Goal: Find specific page/section: Find specific page/section

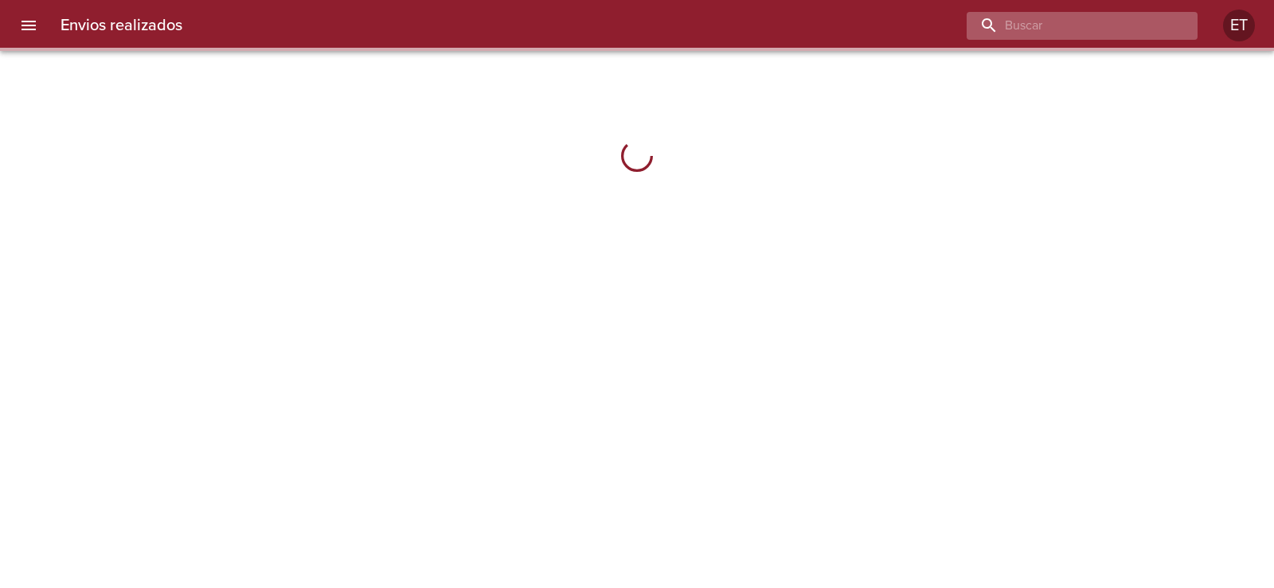
click at [1091, 21] on input "buscar" at bounding box center [1068, 26] width 204 height 28
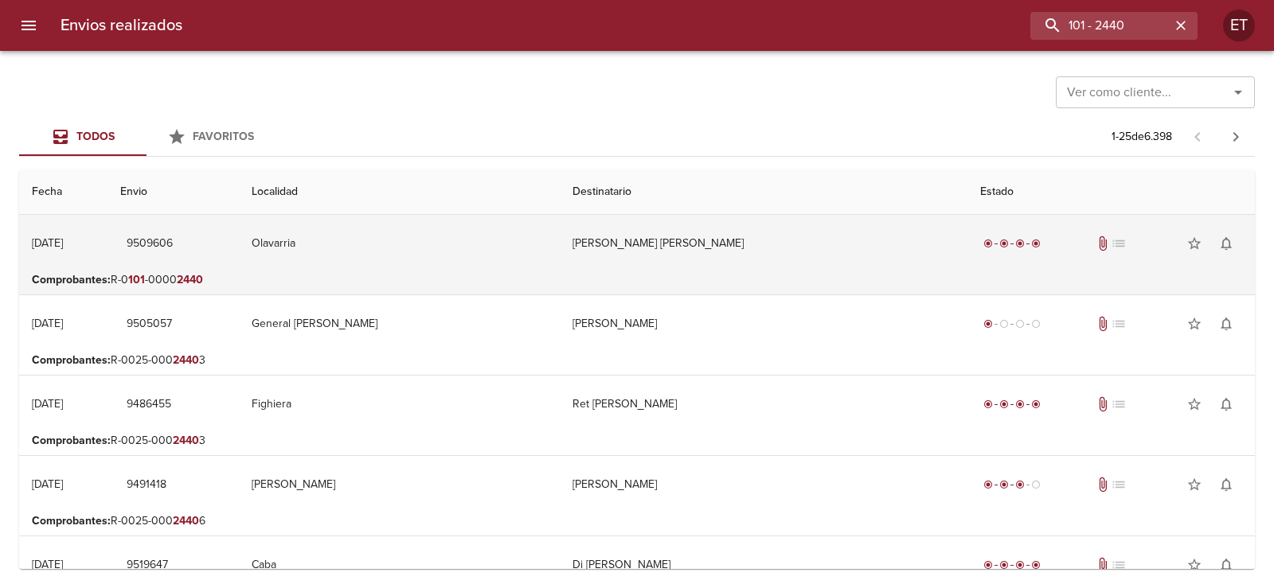
click at [503, 251] on td "Olavarria" at bounding box center [399, 243] width 321 height 57
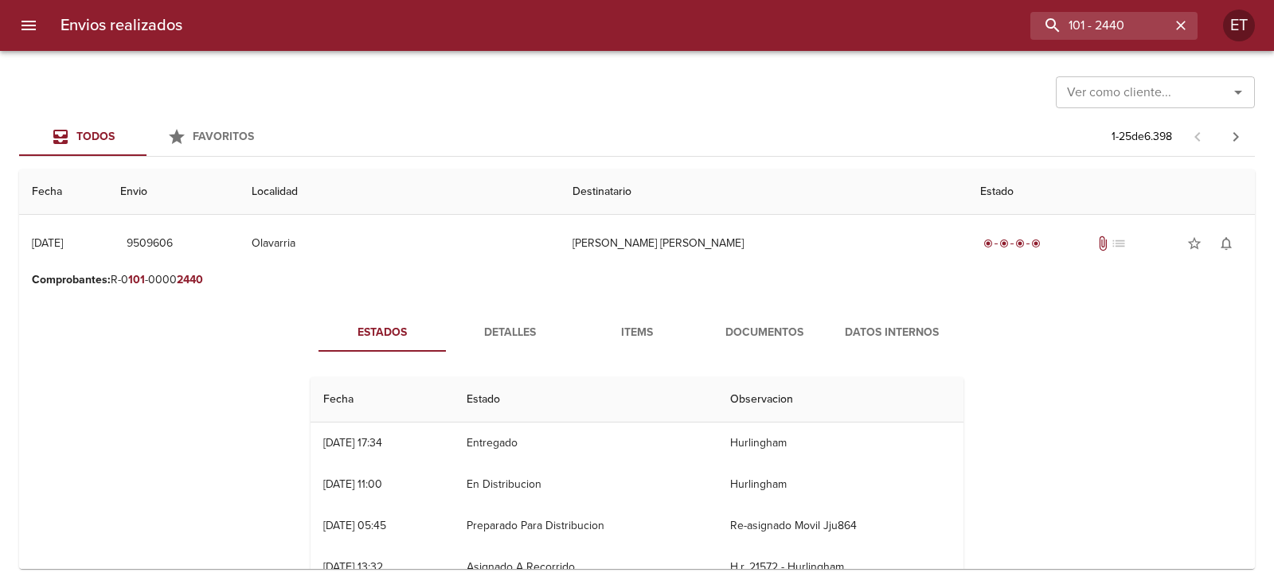
click at [736, 329] on span "Documentos" at bounding box center [764, 333] width 108 height 20
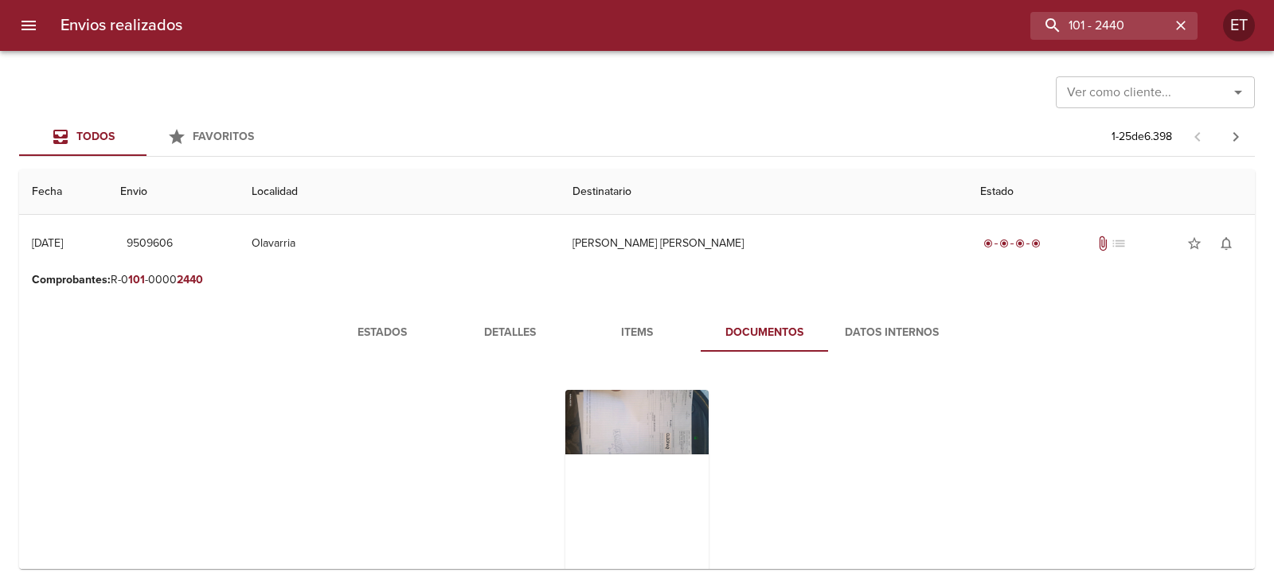
click at [659, 342] on span "Items" at bounding box center [637, 333] width 108 height 20
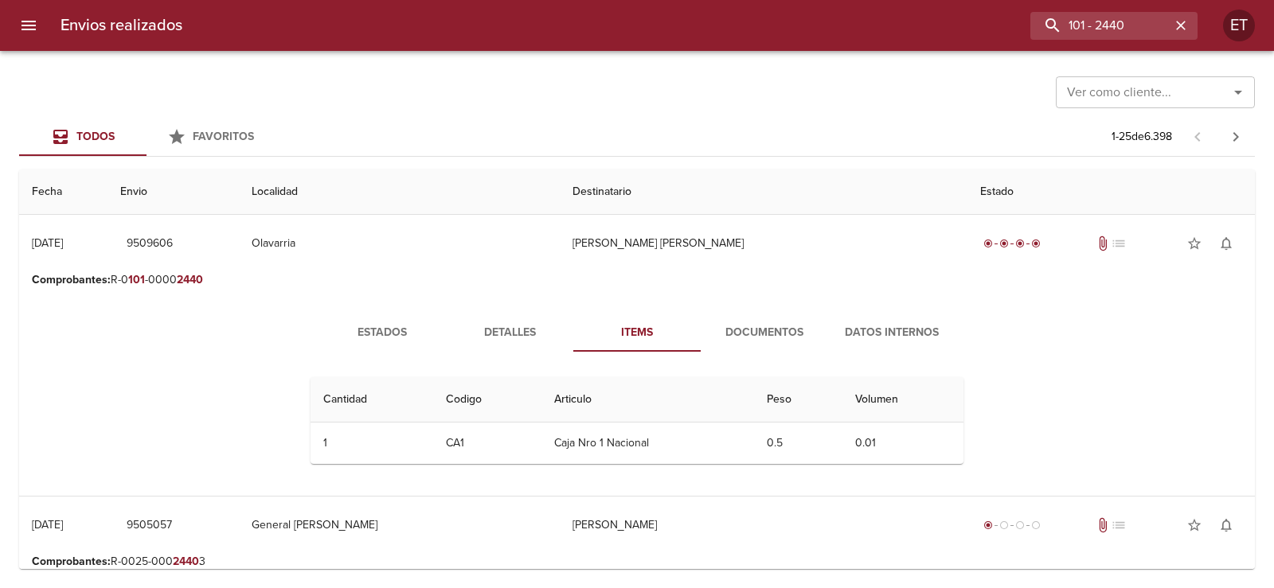
click at [490, 314] on button "Detalles" at bounding box center [509, 333] width 127 height 38
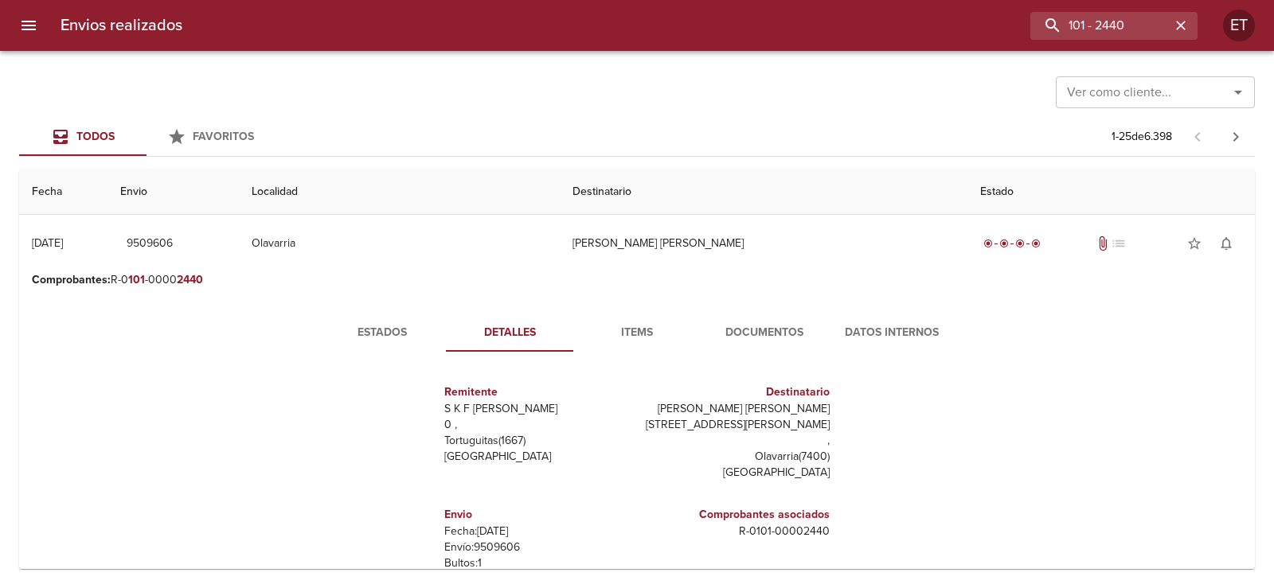
click at [349, 338] on span "Estados" at bounding box center [382, 333] width 108 height 20
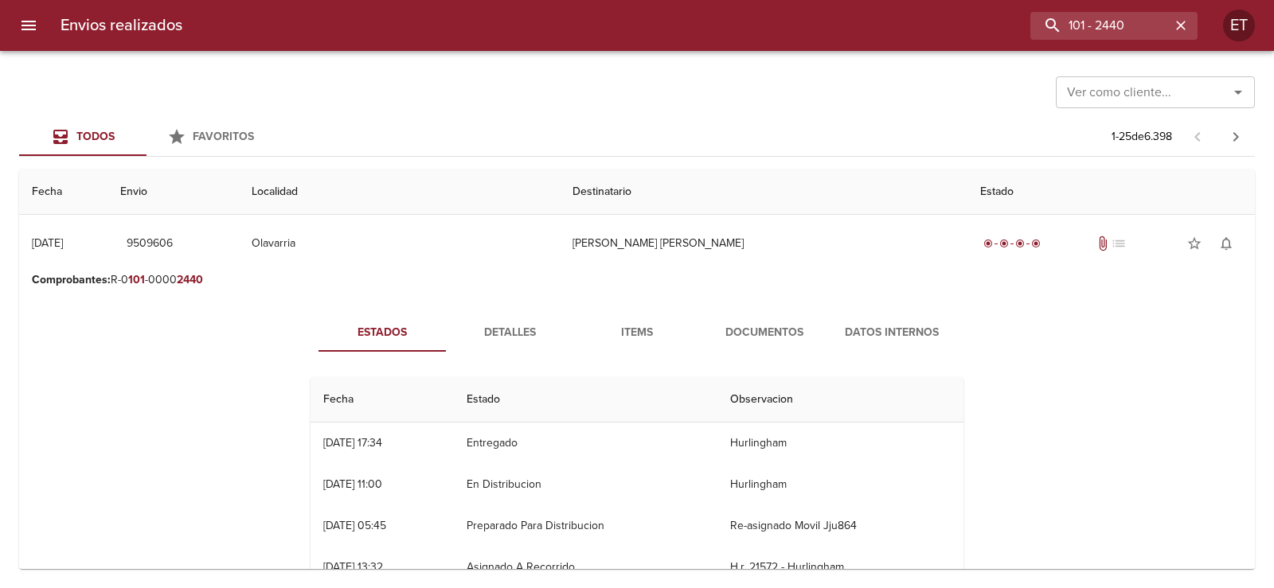
scroll to position [1, 0]
click at [735, 336] on span "Documentos" at bounding box center [764, 333] width 108 height 20
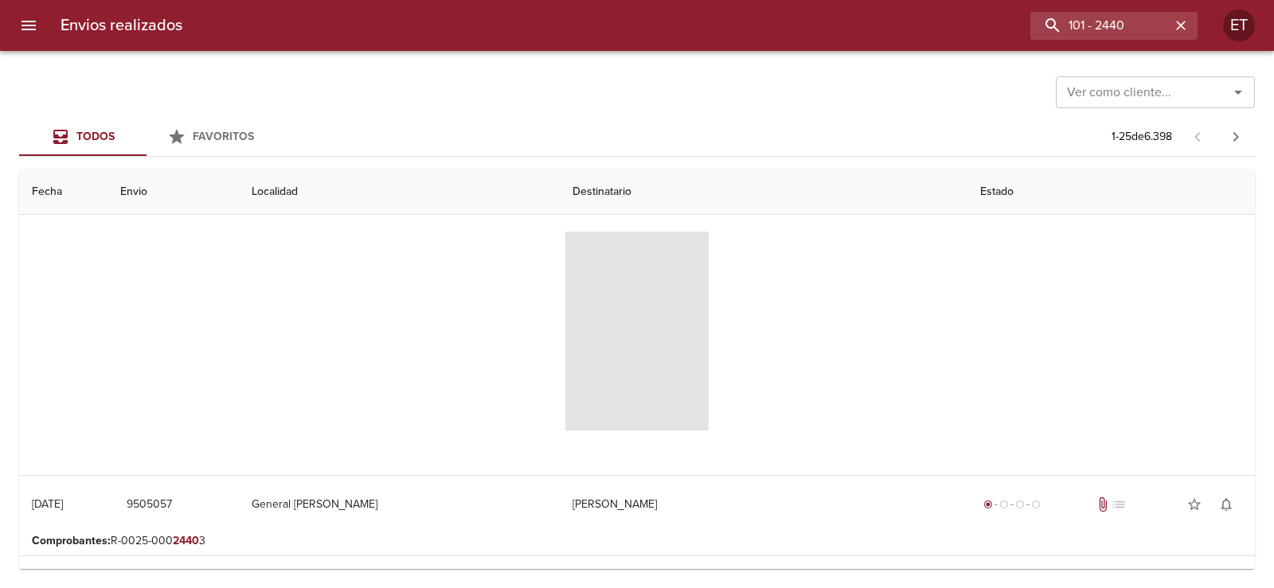
scroll to position [159, 0]
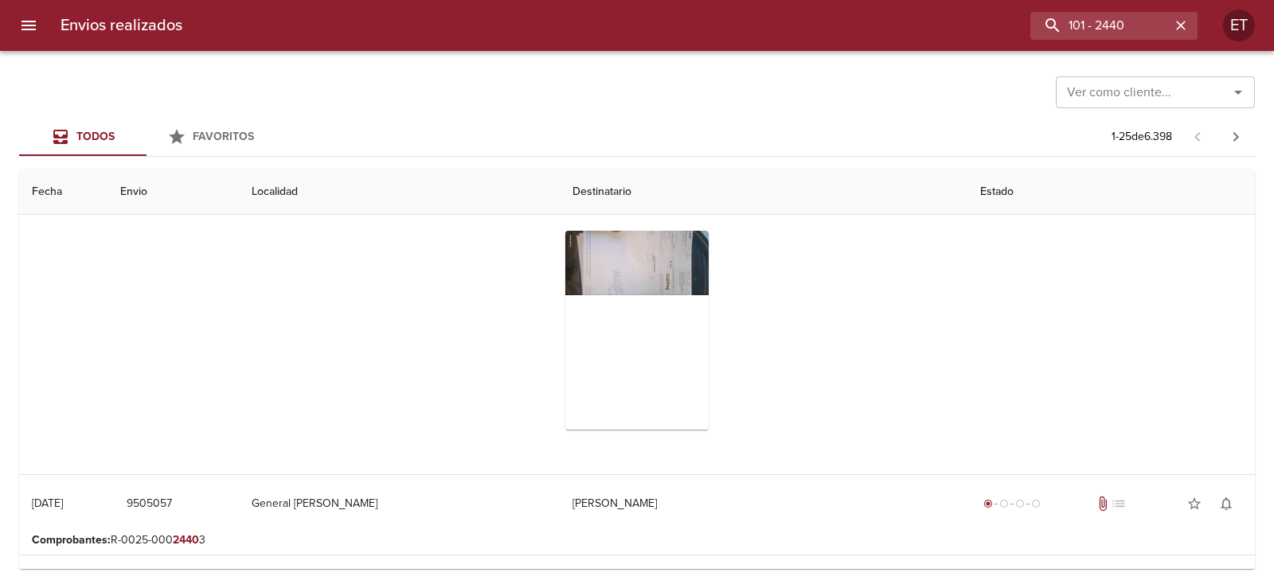
click at [1106, 41] on div "Envios realizados 101 - 2440 ET" at bounding box center [637, 25] width 1274 height 51
click at [1096, 29] on input "101 - 2440" at bounding box center [1068, 26] width 204 height 28
type input "9413045"
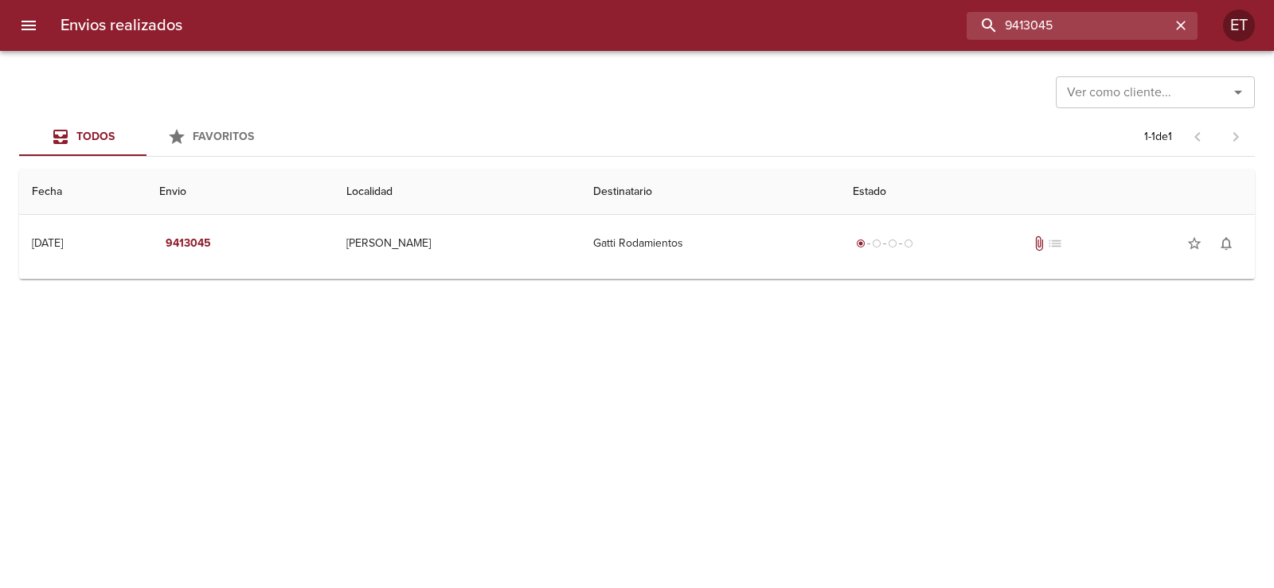
scroll to position [0, 0]
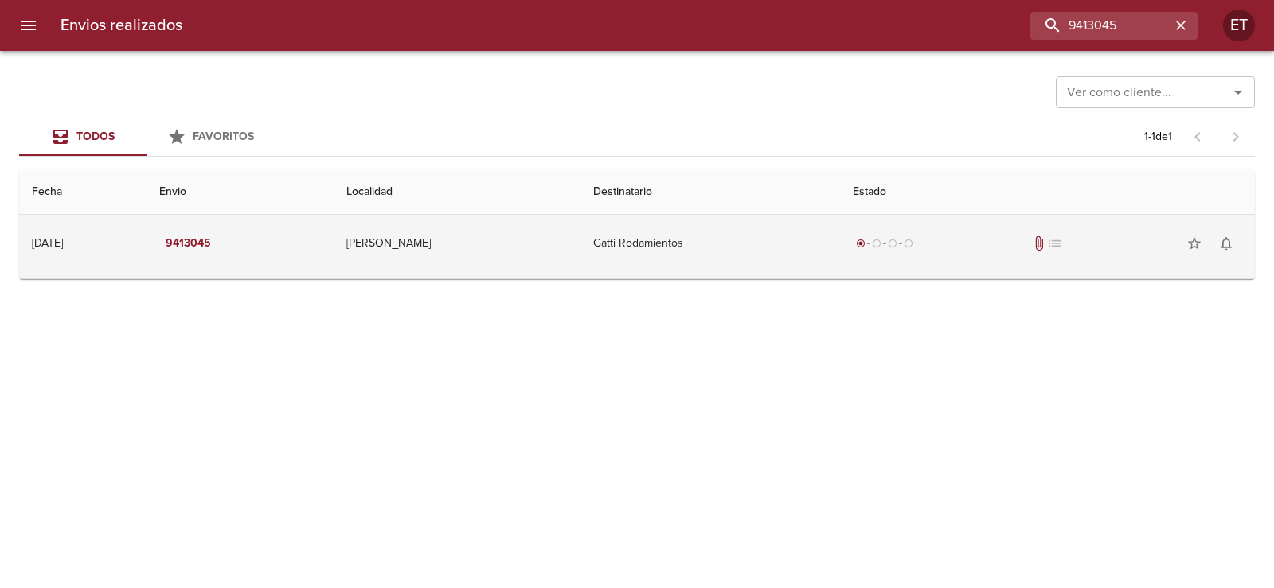
click at [853, 253] on div "radio_button_checked radio_button_unchecked radio_button_unchecked radio_button…" at bounding box center [1047, 244] width 389 height 32
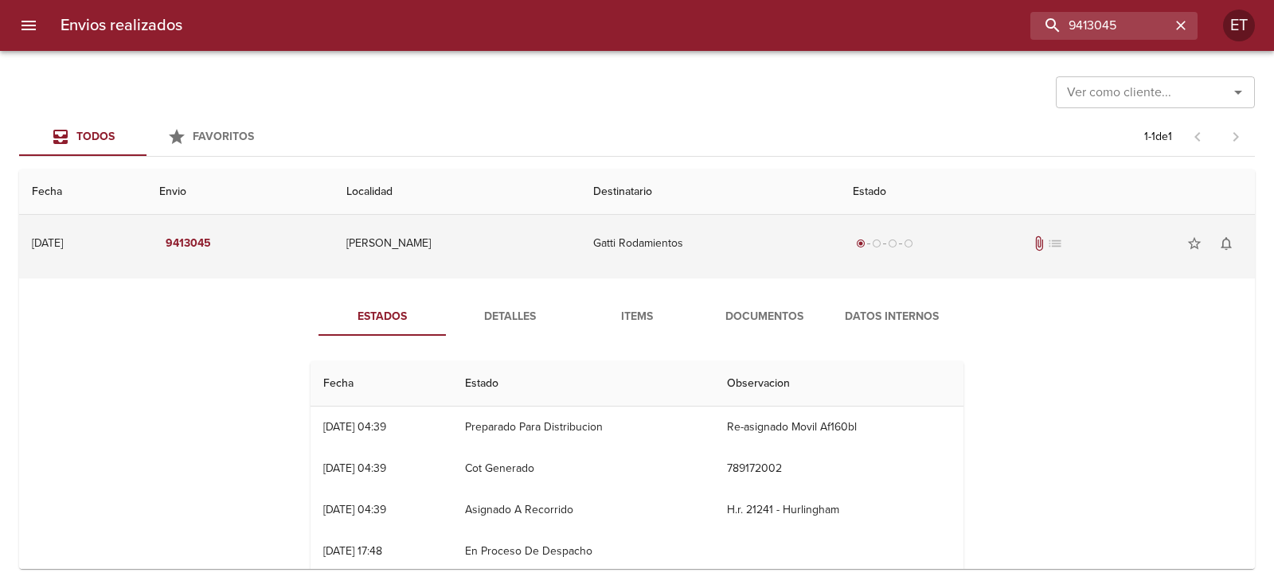
click at [417, 251] on td "[PERSON_NAME]" at bounding box center [457, 243] width 247 height 57
